Goal: Task Accomplishment & Management: Use online tool/utility

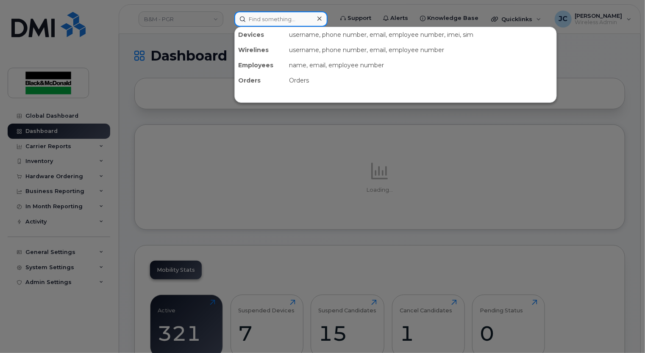
click at [252, 22] on input at bounding box center [280, 18] width 93 height 15
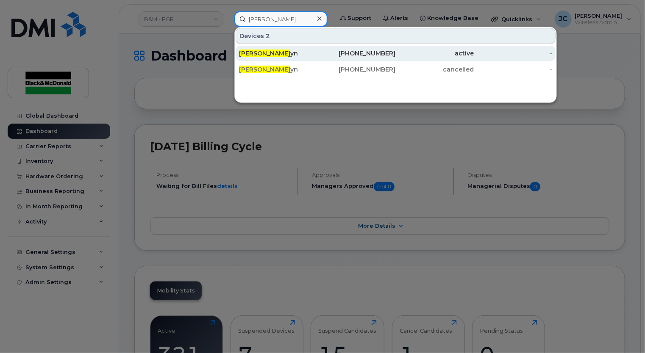
type input "james mart"
click at [376, 50] on div "289-671-8251" at bounding box center [356, 53] width 78 height 8
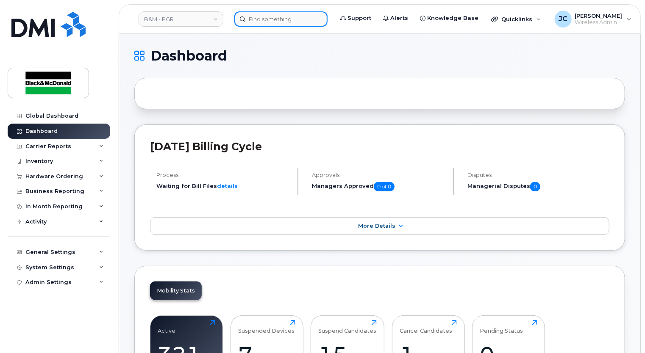
click at [253, 22] on input at bounding box center [280, 18] width 93 height 15
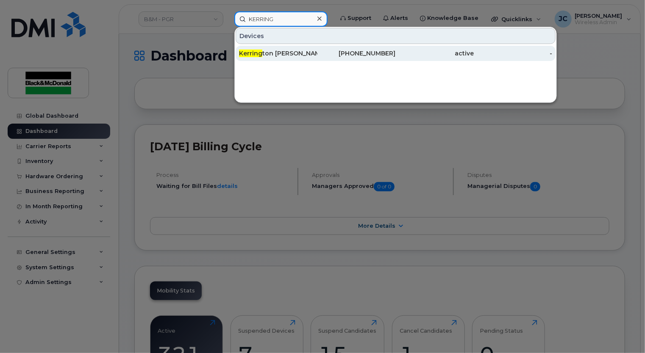
type input "KERRING"
click at [317, 55] on div "Kerring ton Steed" at bounding box center [278, 53] width 78 height 8
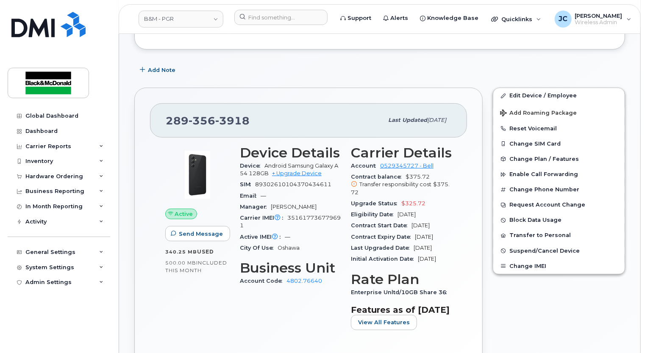
scroll to position [127, 0]
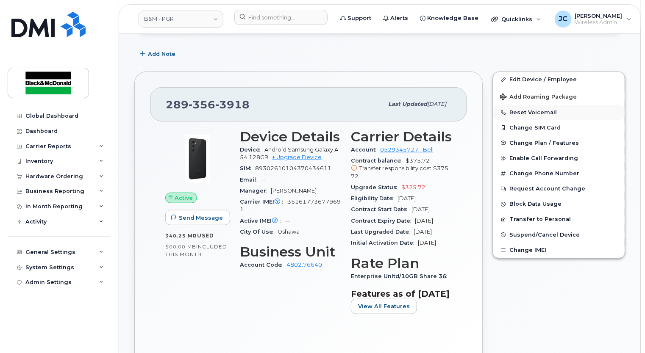
click at [532, 113] on button "Reset Voicemail" at bounding box center [558, 112] width 131 height 15
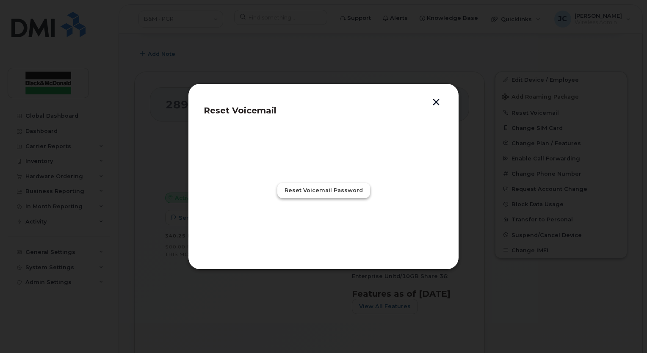
click at [338, 192] on span "Reset Voicemail Password" at bounding box center [324, 190] width 78 height 8
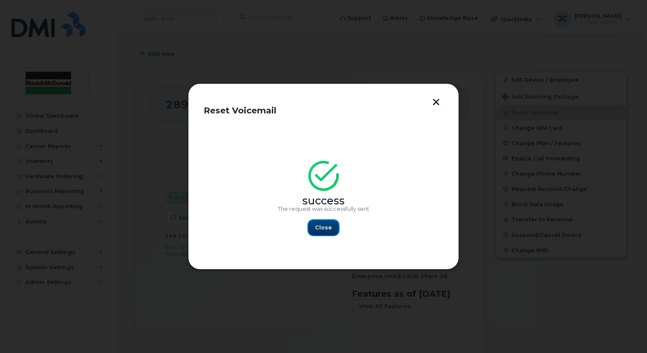
click at [322, 230] on span "Close" at bounding box center [323, 228] width 17 height 8
